Goal: Find specific page/section: Find specific page/section

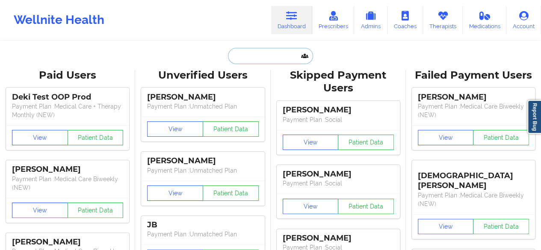
click at [252, 61] on input "text" at bounding box center [270, 56] width 85 height 16
click at [457, 16] on link "Therapists" at bounding box center [443, 20] width 40 height 28
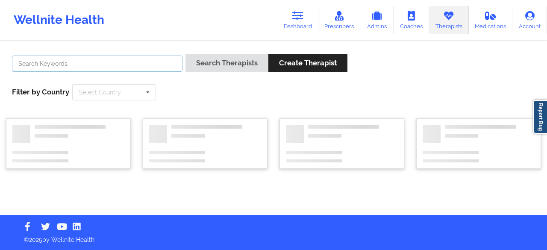
click at [157, 62] on input "text" at bounding box center [97, 64] width 171 height 16
paste input "[PERSON_NAME],"
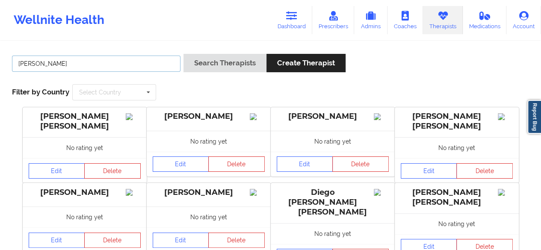
click at [183, 54] on button "Search Therapists" at bounding box center [224, 63] width 83 height 18
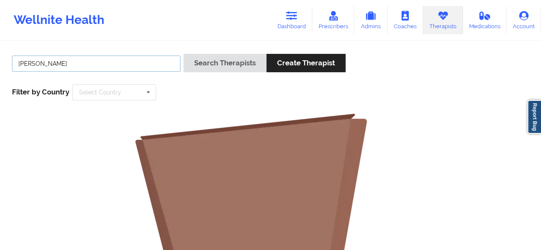
click at [157, 62] on input "[PERSON_NAME]" at bounding box center [96, 64] width 168 height 16
click at [183, 54] on button "Search Therapists" at bounding box center [224, 63] width 83 height 18
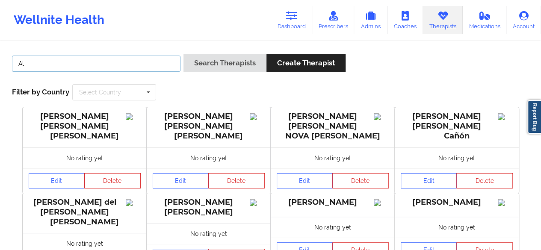
type input "A"
paste input "[PERSON_NAME]"
type input "[PERSON_NAME]"
click at [183, 54] on button "Search Therapists" at bounding box center [224, 63] width 83 height 18
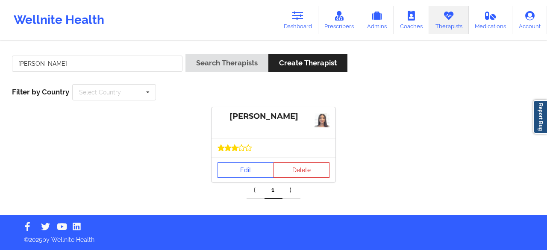
click at [266, 123] on div "[PERSON_NAME]" at bounding box center [274, 122] width 124 height 31
click at [314, 120] on div "[PERSON_NAME]" at bounding box center [274, 117] width 112 height 10
click at [243, 166] on link "Edit" at bounding box center [246, 169] width 56 height 15
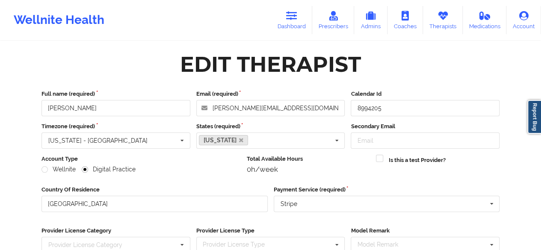
scroll to position [132, 0]
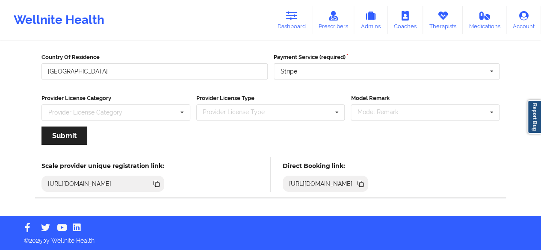
drag, startPoint x: 497, startPoint y: 177, endPoint x: 500, endPoint y: 189, distance: 12.2
click at [368, 189] on div "[URL][DOMAIN_NAME]" at bounding box center [325, 184] width 86 height 16
click at [365, 180] on icon at bounding box center [360, 183] width 9 height 9
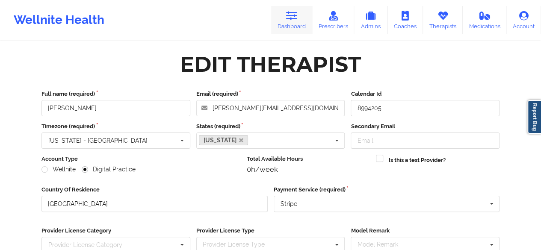
click at [299, 12] on link "Dashboard" at bounding box center [291, 20] width 41 height 28
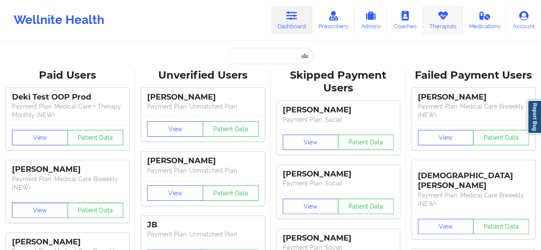
click at [446, 14] on icon at bounding box center [442, 15] width 11 height 9
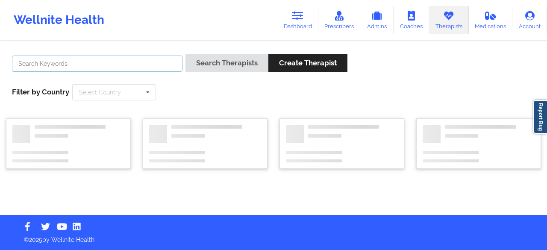
click at [136, 68] on input "text" at bounding box center [97, 64] width 171 height 16
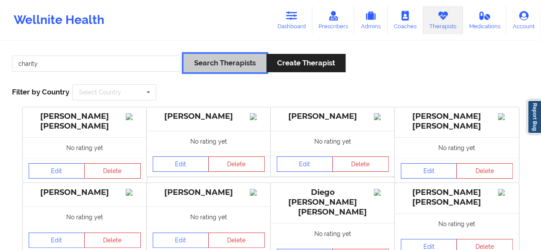
click at [239, 70] on button "Search Therapists" at bounding box center [224, 63] width 83 height 18
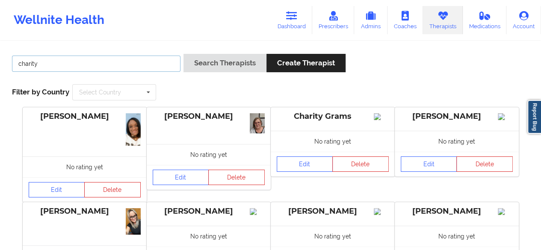
click at [86, 63] on input "charity" at bounding box center [96, 64] width 168 height 16
type input "c"
type input "[PERSON_NAME]"
click at [183, 54] on button "Search Therapists" at bounding box center [224, 63] width 83 height 18
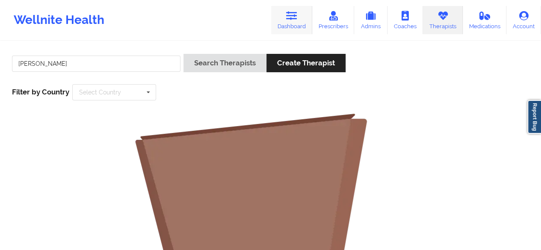
click at [293, 20] on icon at bounding box center [291, 15] width 11 height 9
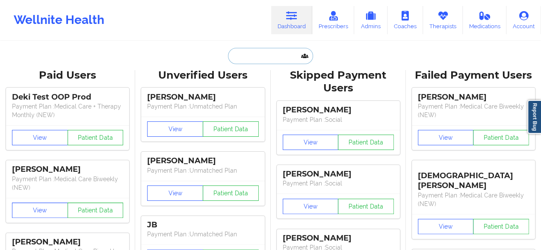
click at [270, 61] on input "text" at bounding box center [270, 56] width 85 height 16
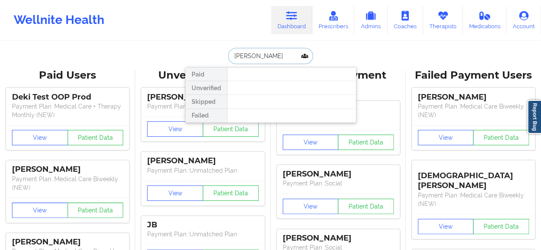
type input "stephni"
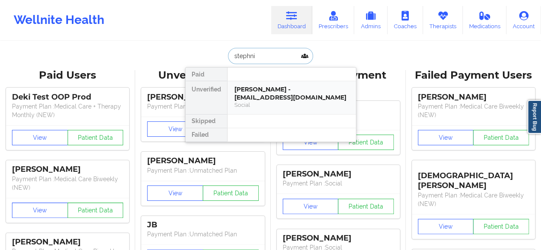
click at [279, 91] on div "[PERSON_NAME] - [EMAIL_ADDRESS][DOMAIN_NAME]" at bounding box center [291, 93] width 115 height 16
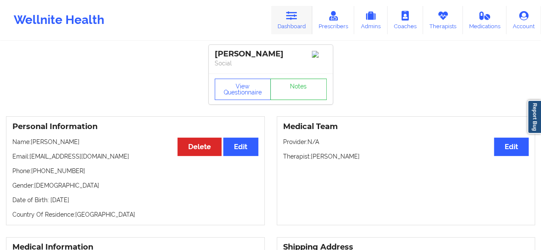
click at [298, 29] on link "Dashboard" at bounding box center [291, 20] width 41 height 28
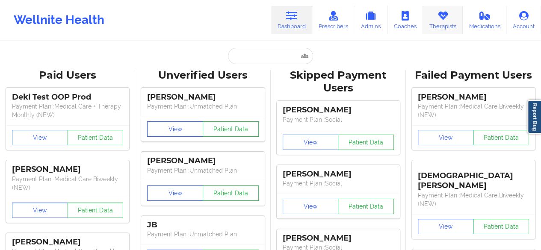
click at [443, 24] on link "Therapists" at bounding box center [443, 20] width 40 height 28
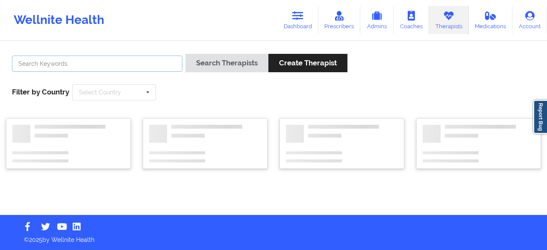
click at [121, 66] on input "text" at bounding box center [97, 64] width 171 height 16
paste input "[PERSON_NAME]"
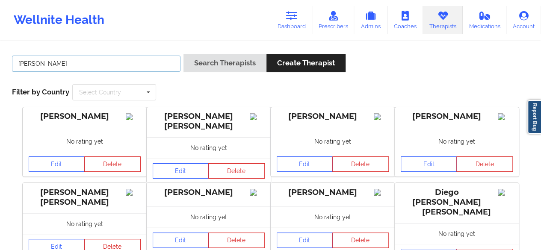
type input "[PERSON_NAME]"
click at [183, 54] on button "Search Therapists" at bounding box center [224, 63] width 83 height 18
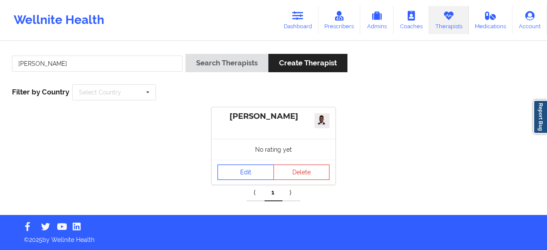
click at [250, 176] on link "Edit" at bounding box center [246, 172] width 56 height 15
